Goal: Navigation & Orientation: Find specific page/section

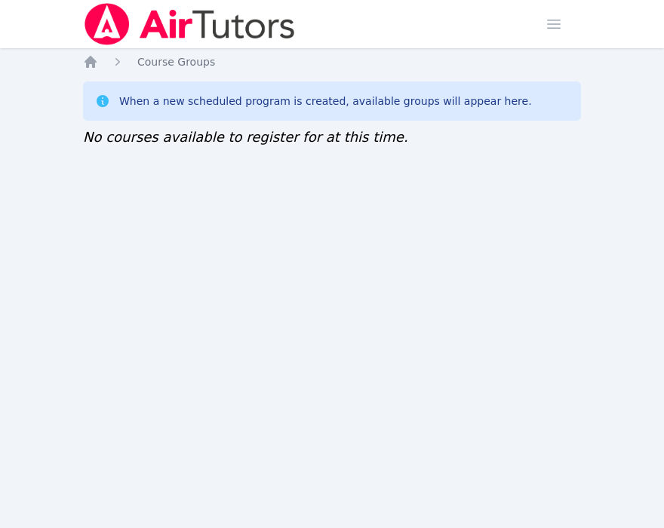
click at [478, 527] on div "Home Sessions Study Groups Students Messages Open user menu Sokha Lee Open main…" at bounding box center [332, 264] width 664 height 528
click at [490, 233] on div "Home Sessions Study Groups Students Messages Open user menu Sokha Lee Open main…" at bounding box center [332, 264] width 664 height 528
drag, startPoint x: 398, startPoint y: 238, endPoint x: 402, endPoint y: 178, distance: 59.7
click at [398, 238] on div "Home Sessions Study Groups Students Messages Open user menu Sokha Lee Open main…" at bounding box center [332, 264] width 664 height 528
click at [230, 268] on div "Home Sessions Study Groups Students Messages Open user menu [PERSON_NAME] Open …" at bounding box center [332, 264] width 664 height 528
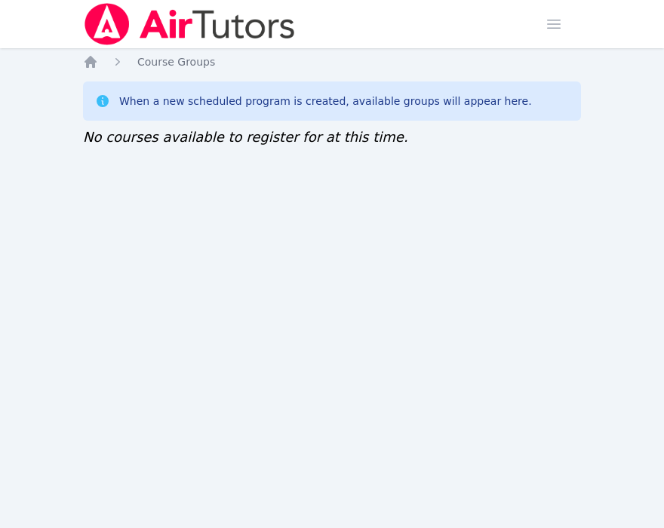
click at [169, 498] on div "Home Sessions Study Groups Students Messages Open user menu [PERSON_NAME] Open …" at bounding box center [332, 264] width 664 height 528
